Goal: Information Seeking & Learning: Learn about a topic

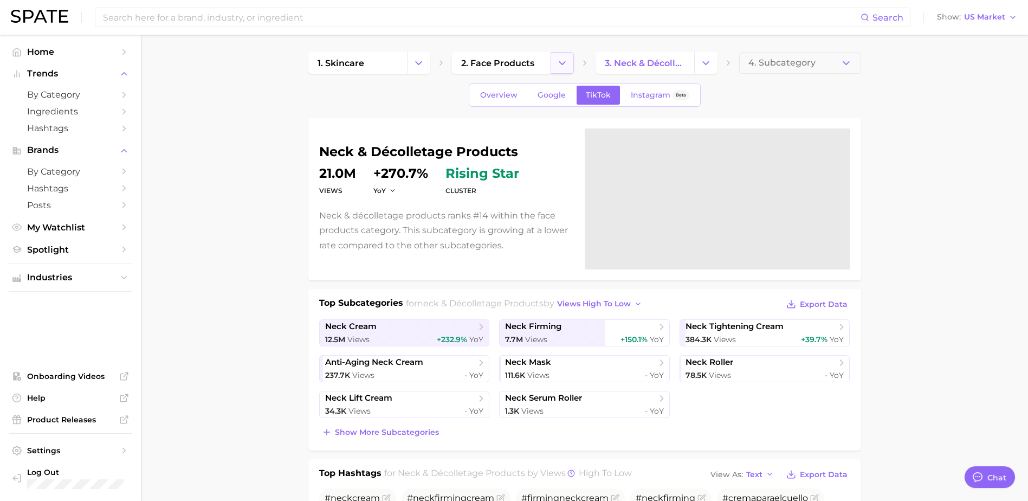
click at [568, 52] on button "Change Category" at bounding box center [562, 63] width 23 height 22
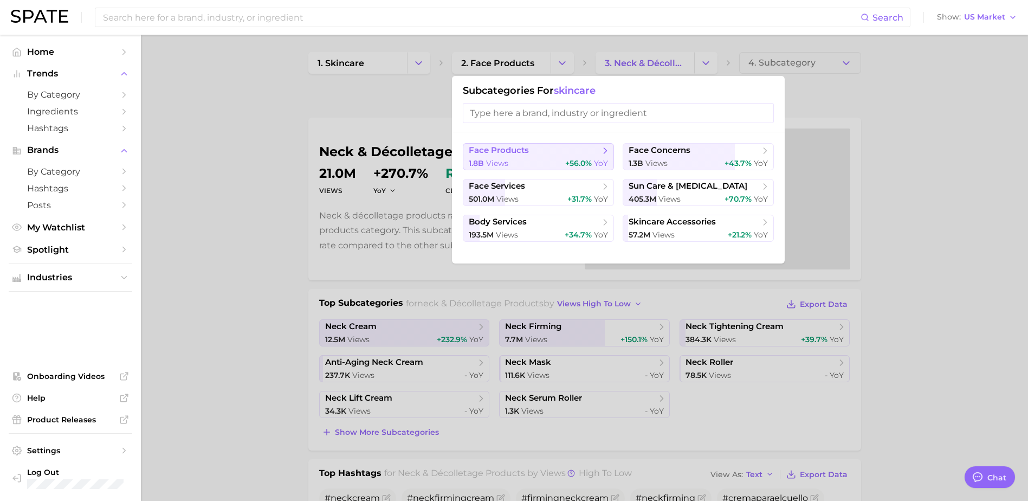
click at [602, 148] on icon at bounding box center [605, 150] width 11 height 11
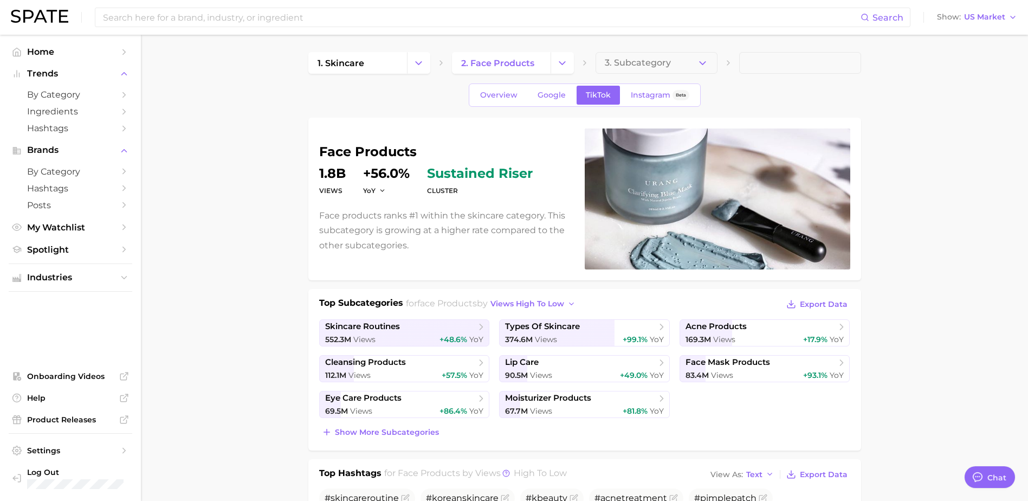
scroll to position [54, 0]
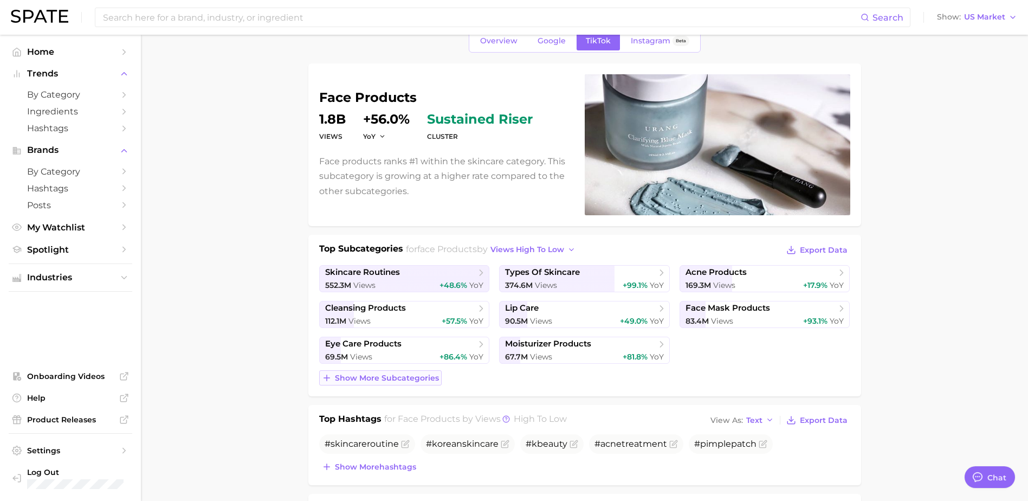
click at [427, 379] on span "Show more subcategories" at bounding box center [387, 378] width 104 height 9
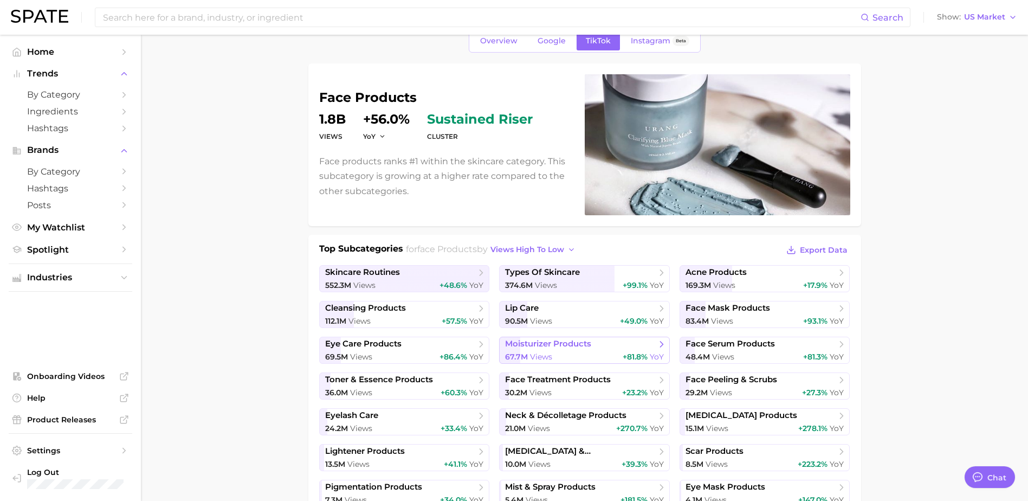
click at [533, 348] on span "moisturizer products" at bounding box center [548, 344] width 86 height 10
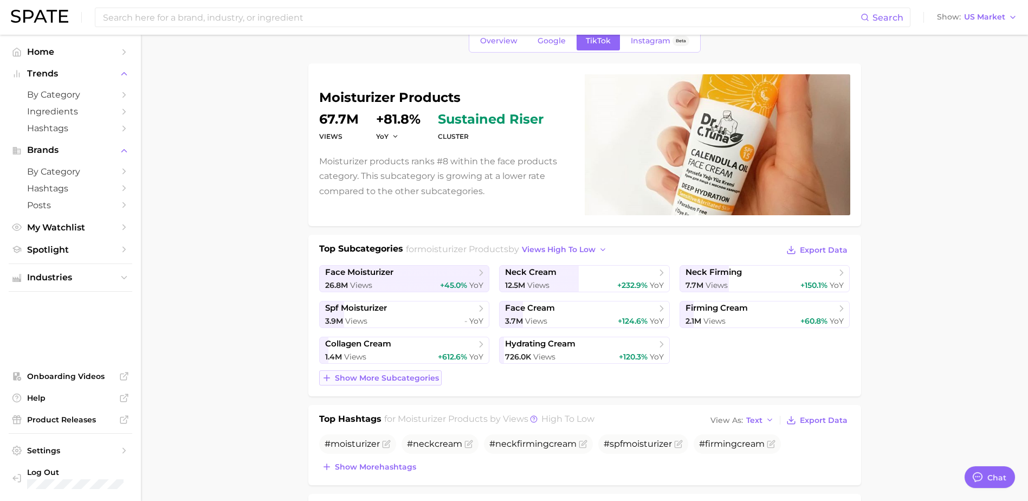
click at [409, 378] on span "Show more subcategories" at bounding box center [387, 378] width 104 height 9
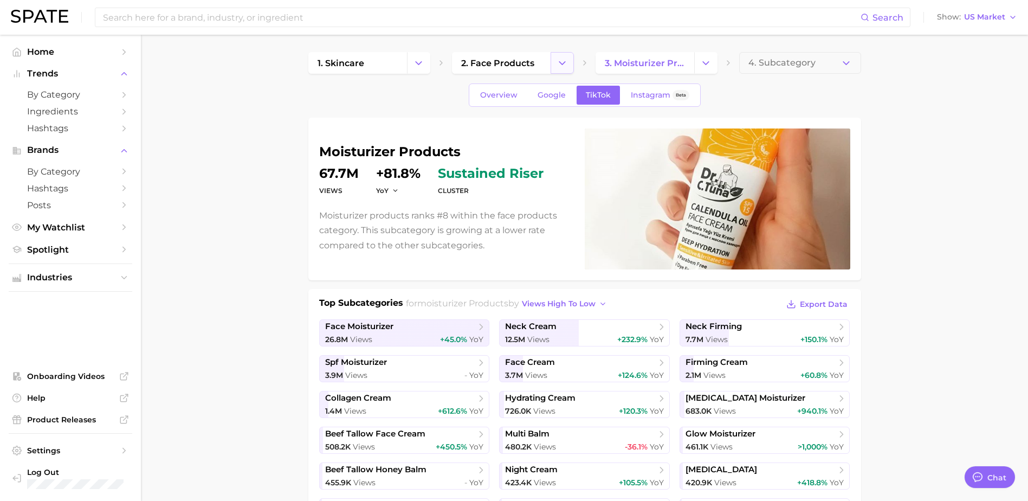
click at [563, 59] on icon "Change Category" at bounding box center [562, 62] width 11 height 11
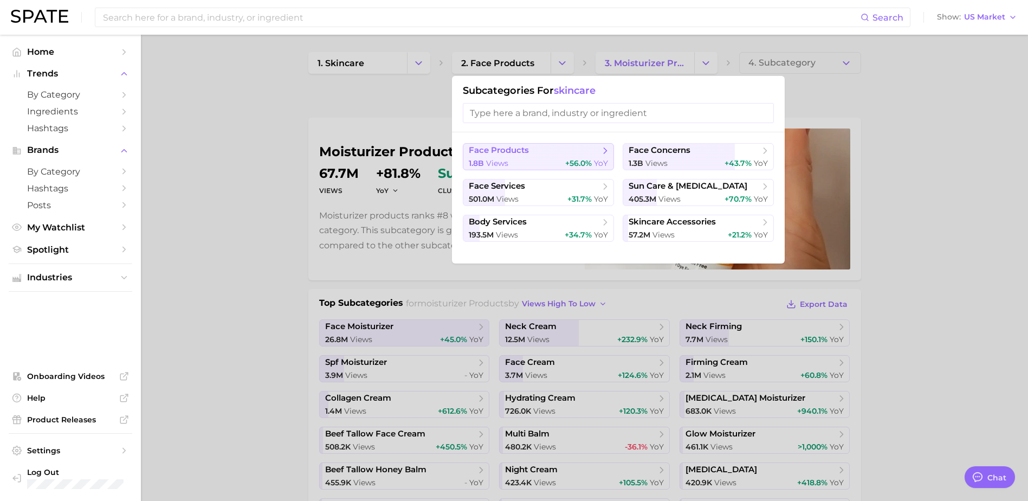
click at [606, 149] on polyline at bounding box center [605, 150] width 3 height 5
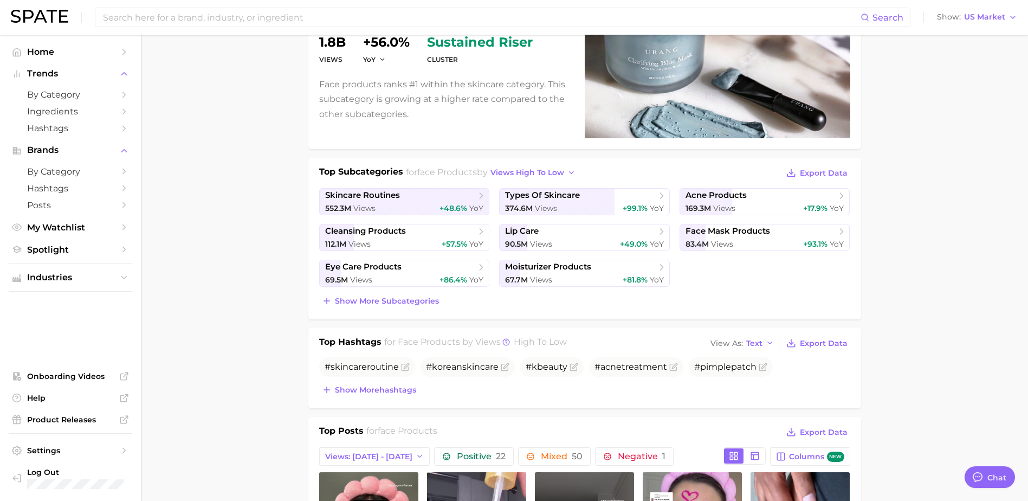
scroll to position [163, 0]
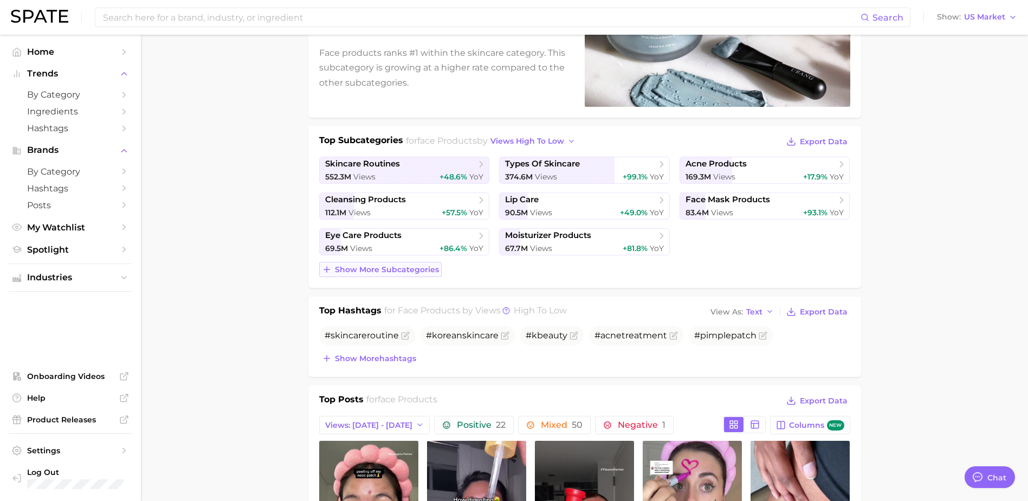
click at [352, 270] on span "Show more subcategories" at bounding box center [387, 269] width 104 height 9
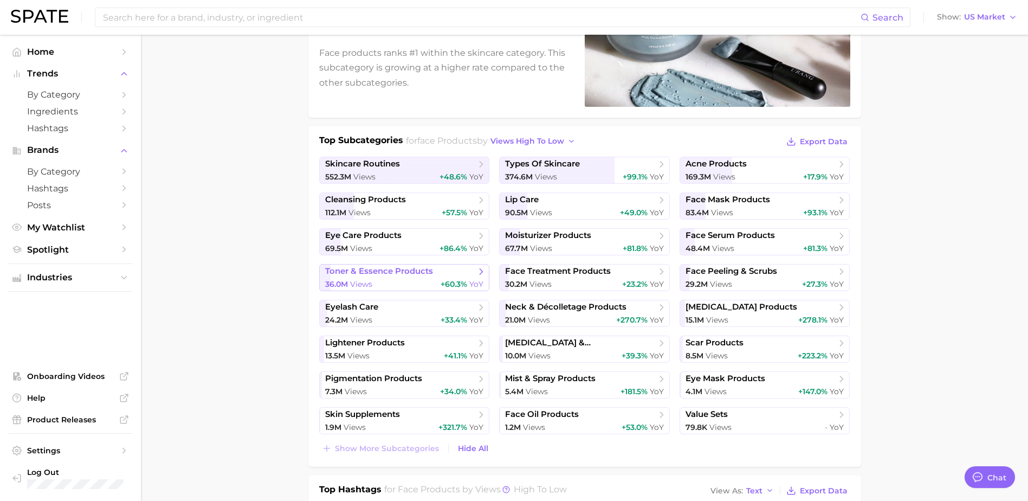
click at [480, 268] on icon at bounding box center [481, 271] width 11 height 11
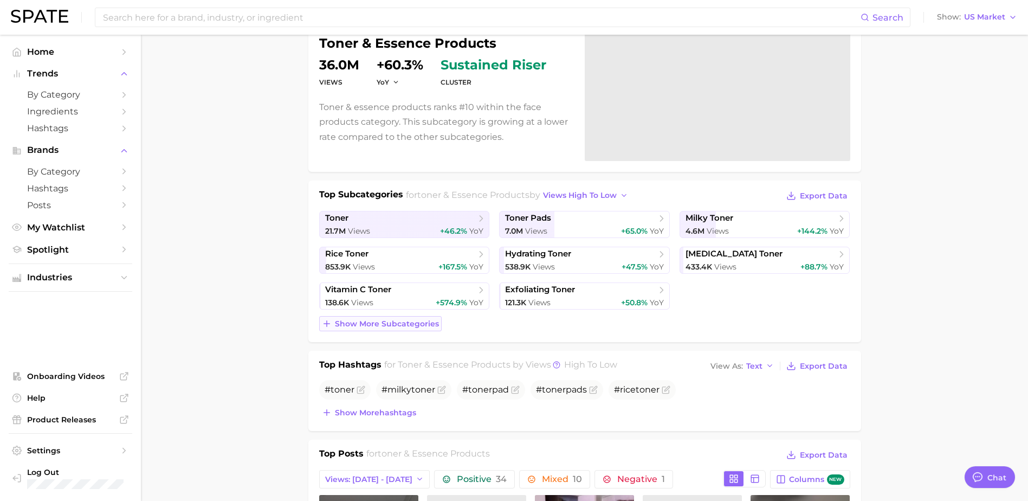
click at [402, 326] on span "Show more subcategories" at bounding box center [387, 323] width 104 height 9
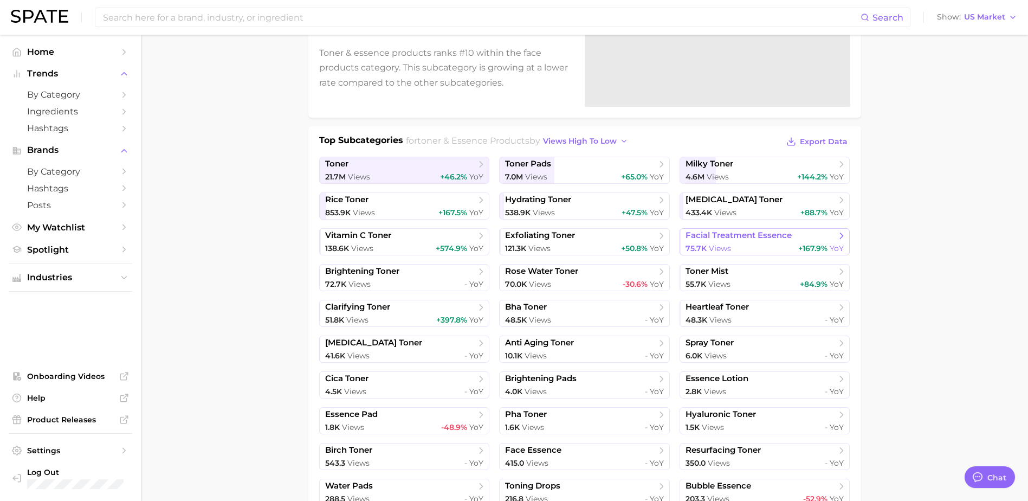
click at [839, 236] on icon at bounding box center [841, 235] width 11 height 11
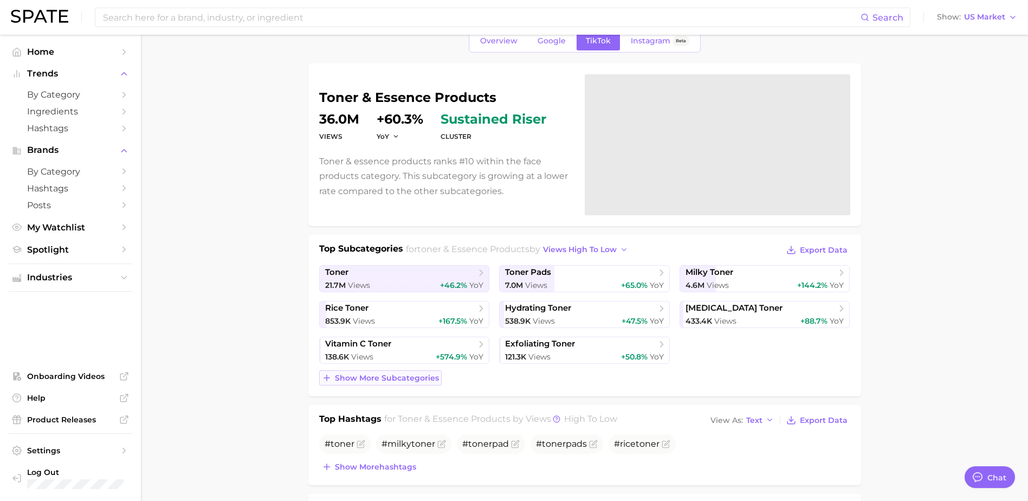
click at [378, 379] on span "Show more subcategories" at bounding box center [387, 378] width 104 height 9
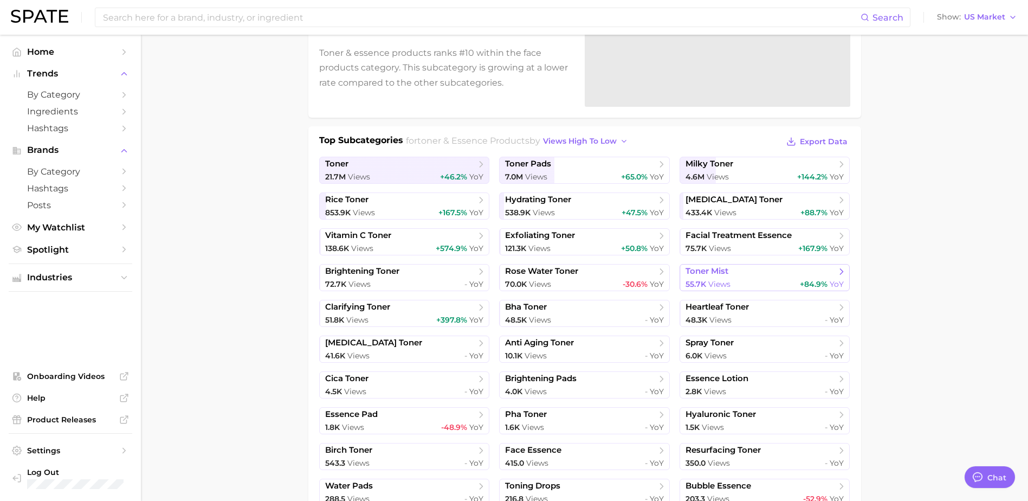
click at [800, 283] on span "+84.9%" at bounding box center [814, 284] width 28 height 10
